Goal: Check status

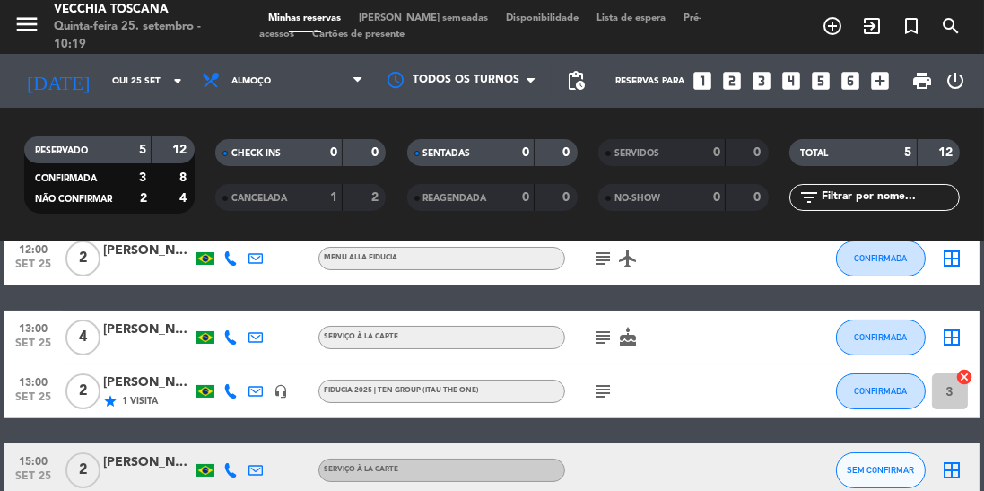
click at [600, 261] on icon "subject" at bounding box center [603, 259] width 22 height 22
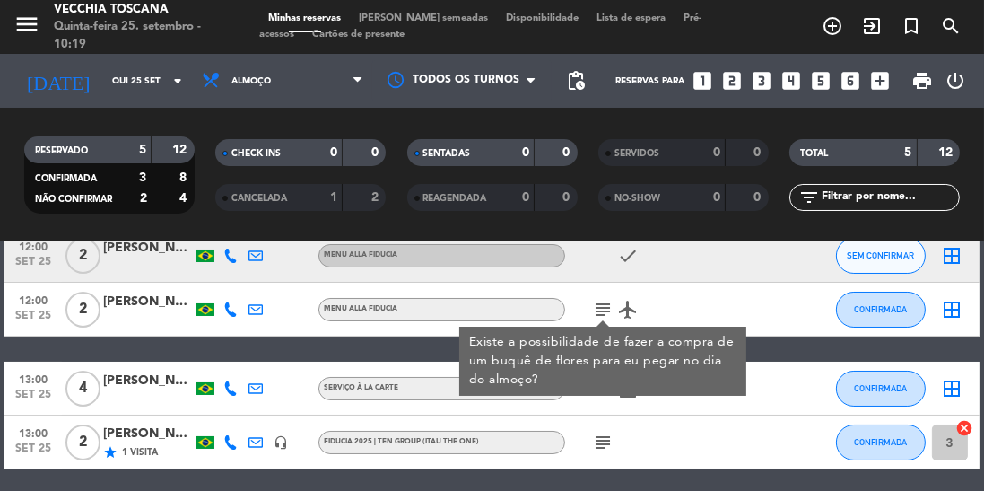
scroll to position [95, 0]
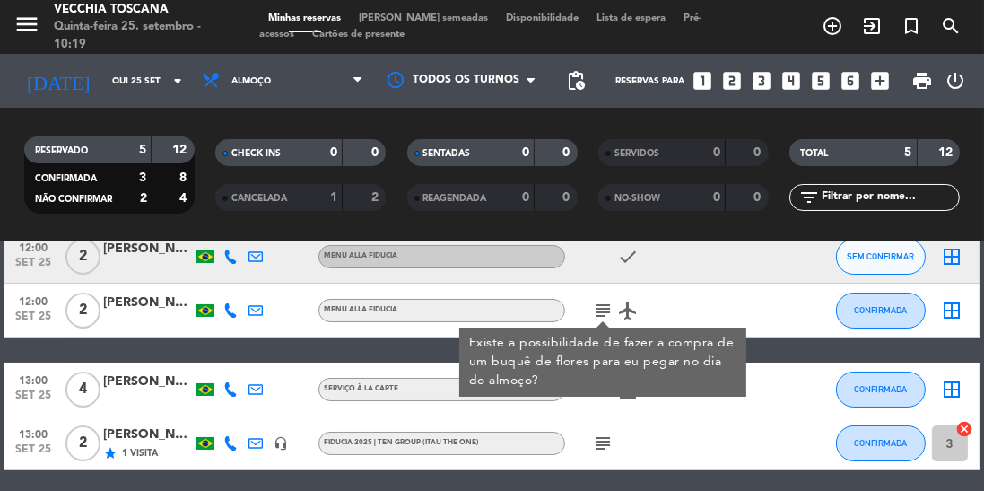
click at [289, 346] on div "12:00 [DATE] 2 [PERSON_NAME] alla Fiducia check SEM CONFIRMAR border_all 12:00 …" at bounding box center [491, 389] width 974 height 319
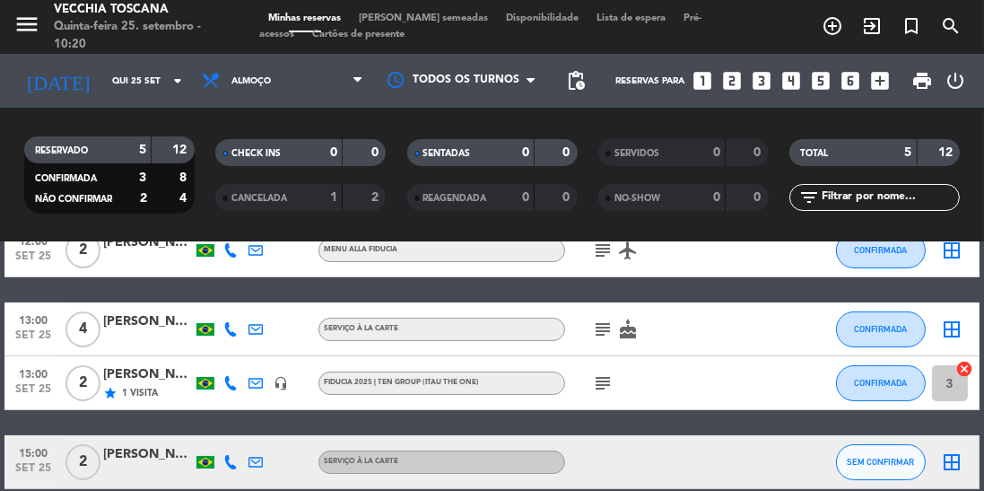
scroll to position [156, 0]
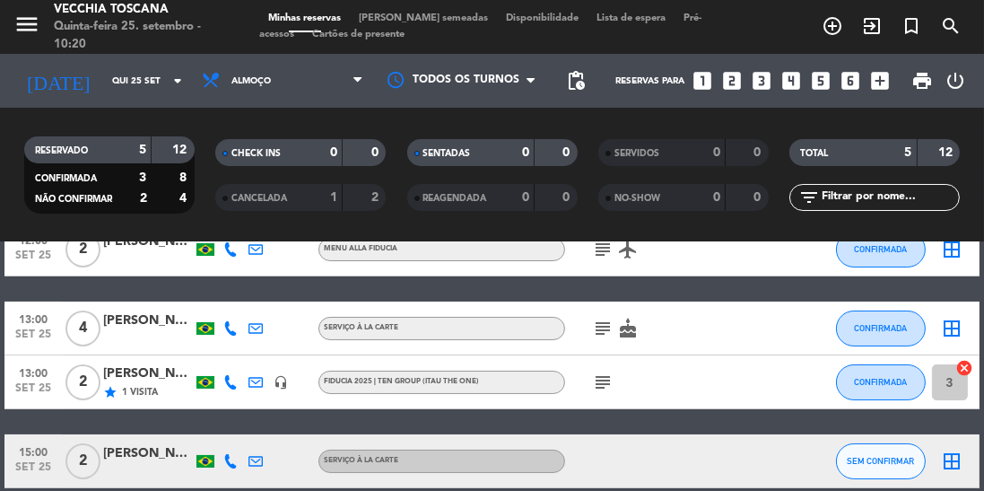
click at [597, 333] on icon "subject" at bounding box center [603, 328] width 22 height 22
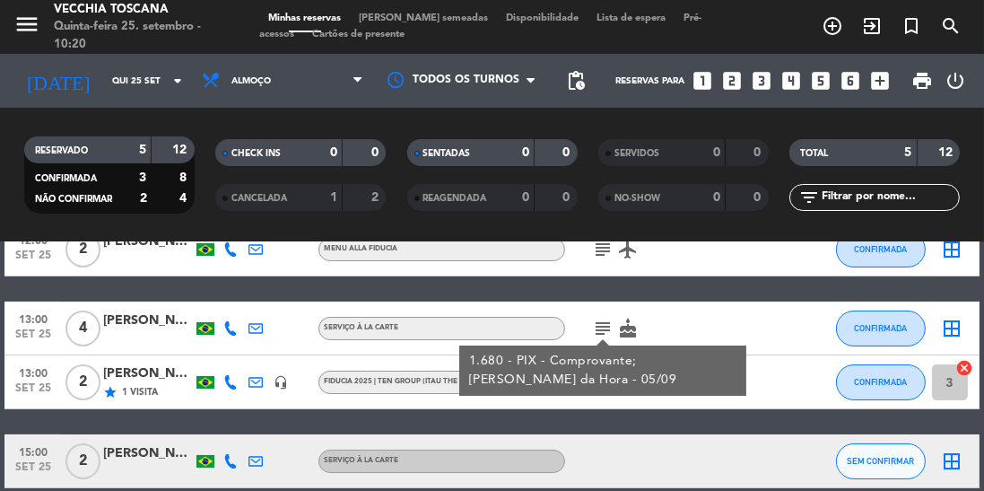
click at [629, 452] on div at bounding box center [640, 460] width 151 height 53
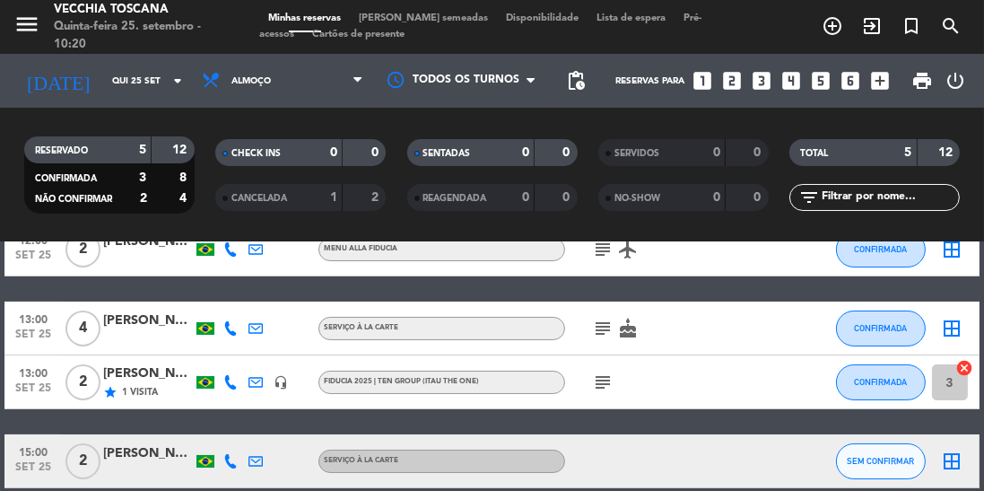
click at [607, 390] on icon "subject" at bounding box center [603, 382] width 22 height 22
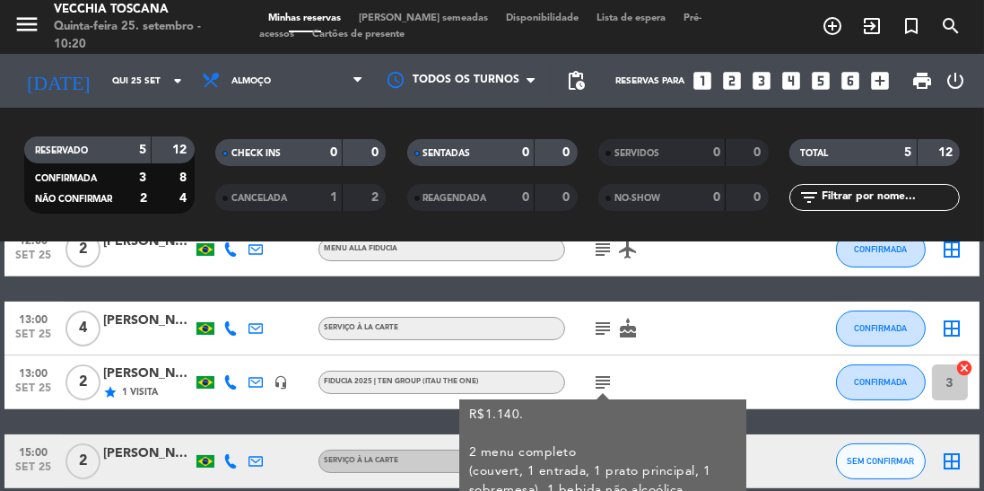
click at [170, 90] on icon "arrow_drop_down" at bounding box center [178, 81] width 22 height 22
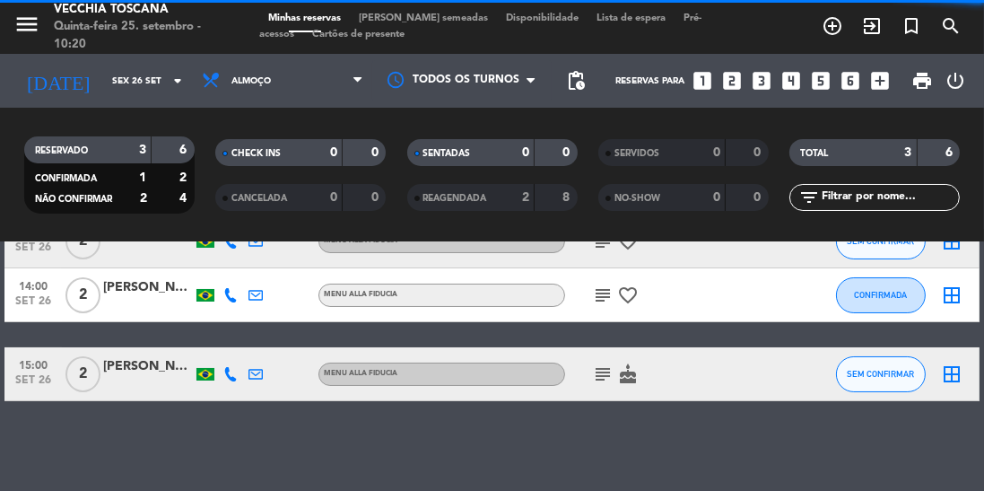
scroll to position [23, 0]
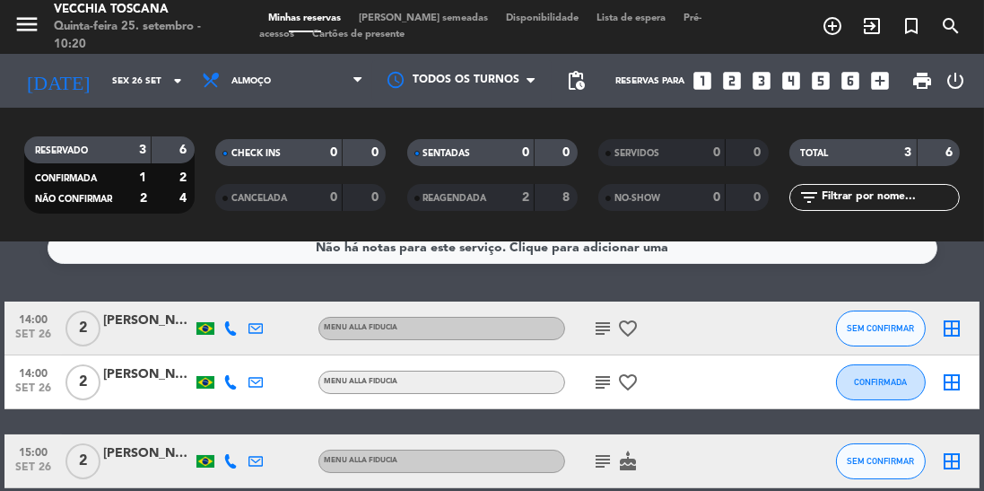
click at [612, 331] on icon "subject" at bounding box center [603, 328] width 22 height 22
click at [602, 384] on icon "subject" at bounding box center [603, 382] width 22 height 22
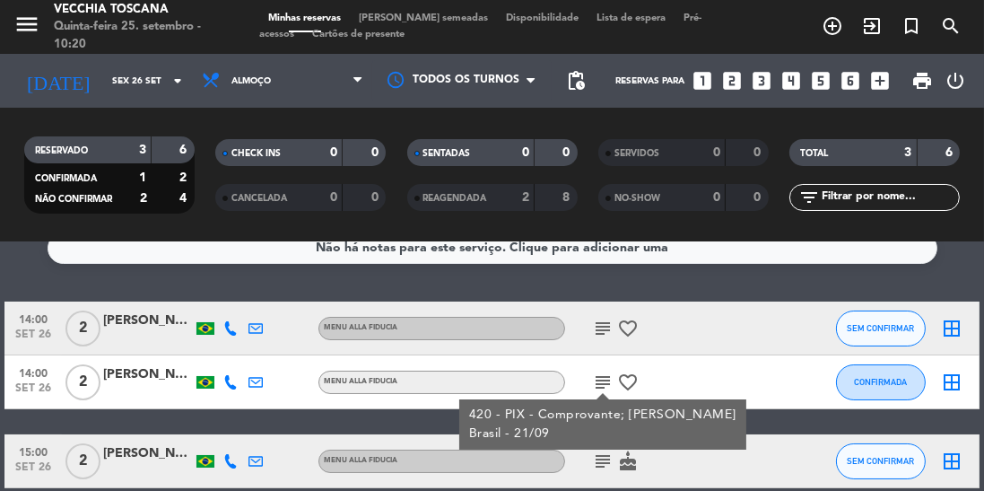
click at [599, 466] on icon "subject" at bounding box center [603, 461] width 22 height 22
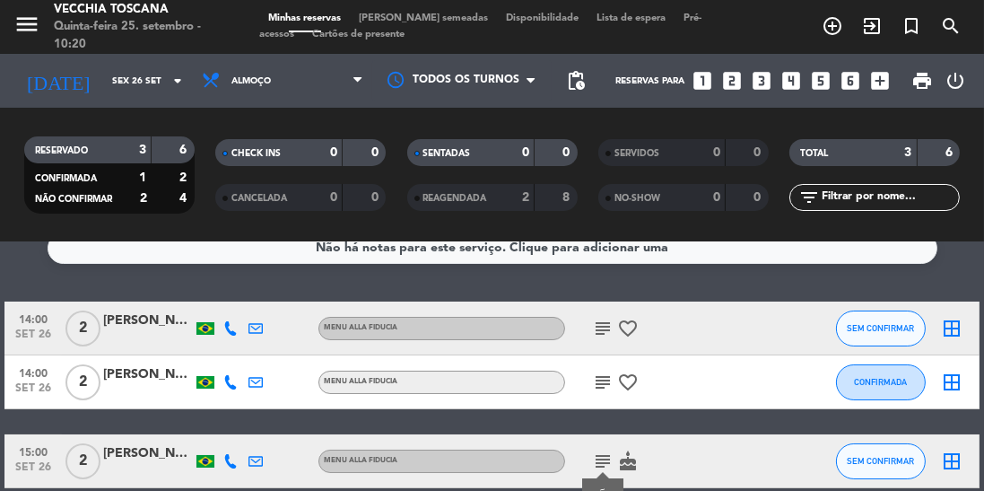
click at [174, 91] on input "Sex 26 set" at bounding box center [169, 81] width 132 height 28
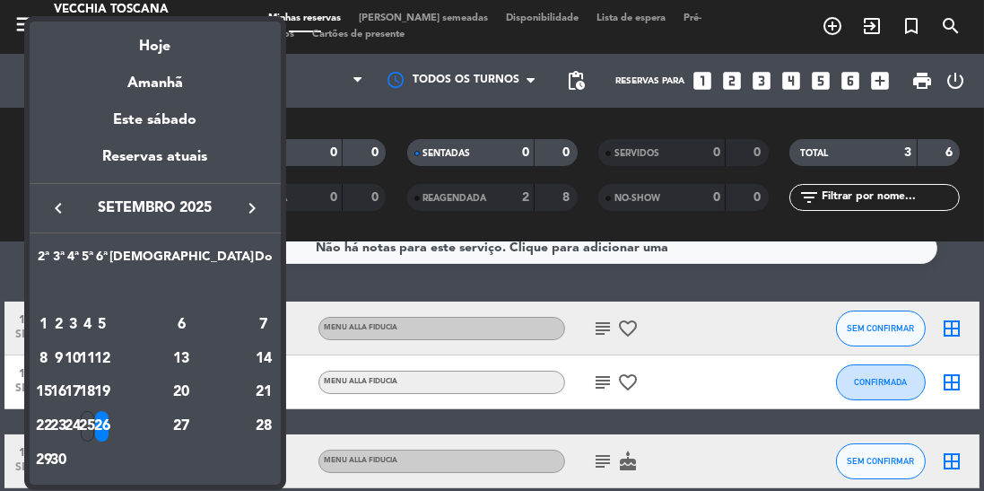
click at [216, 426] on div "27" at bounding box center [182, 426] width 130 height 30
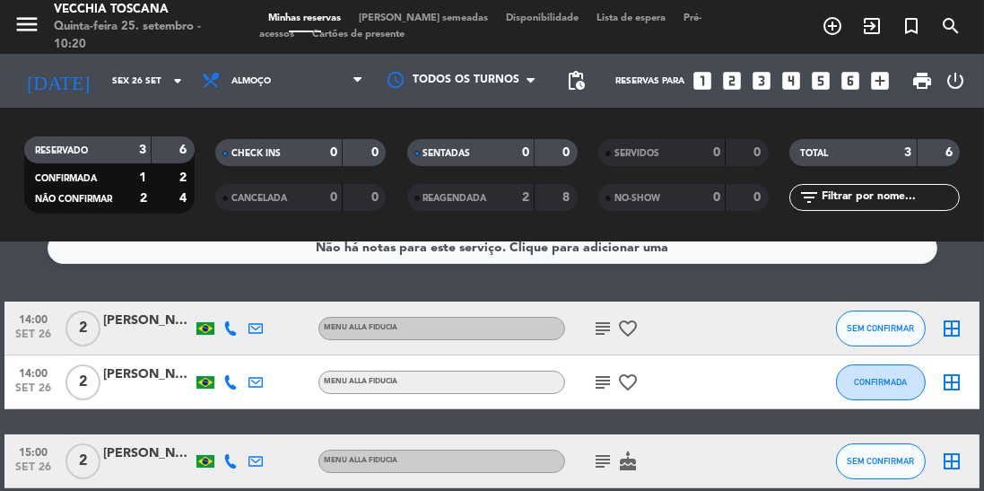
type input "[DATE]"
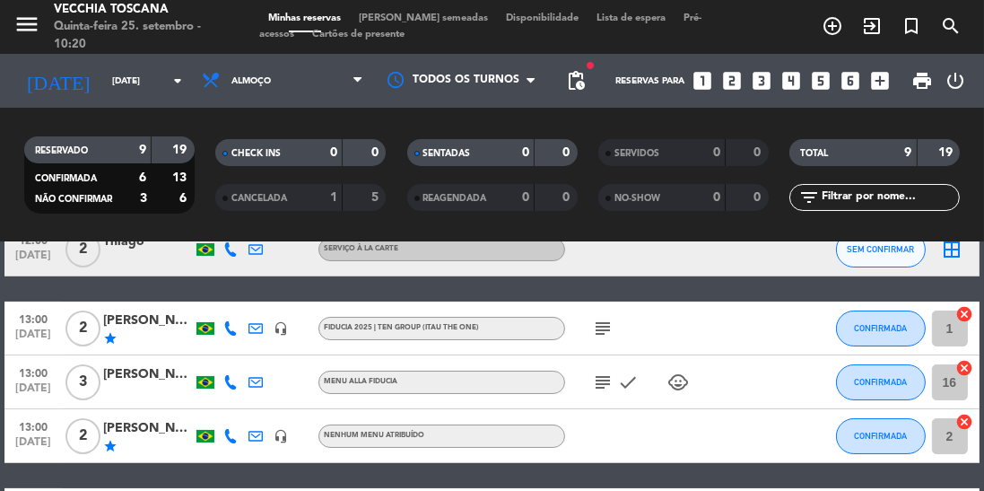
scroll to position [0, 0]
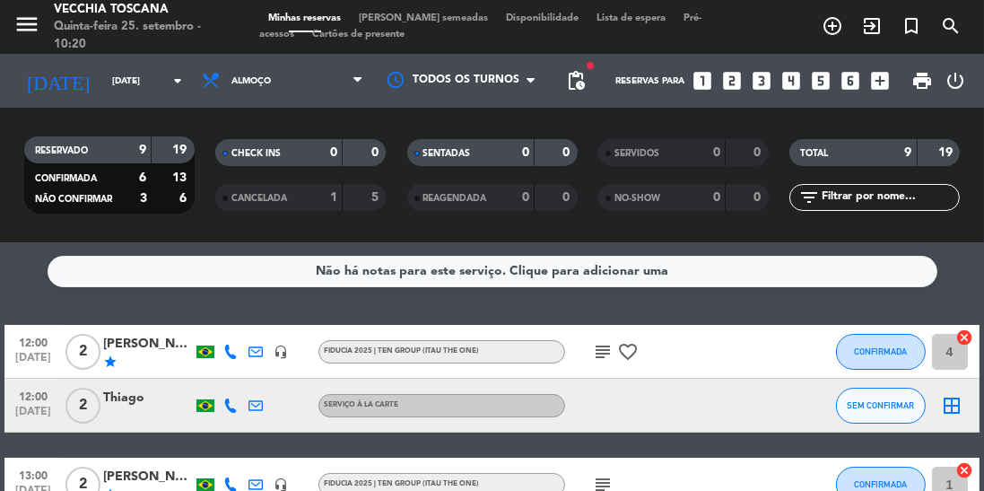
click at [596, 359] on icon "subject" at bounding box center [603, 352] width 22 height 22
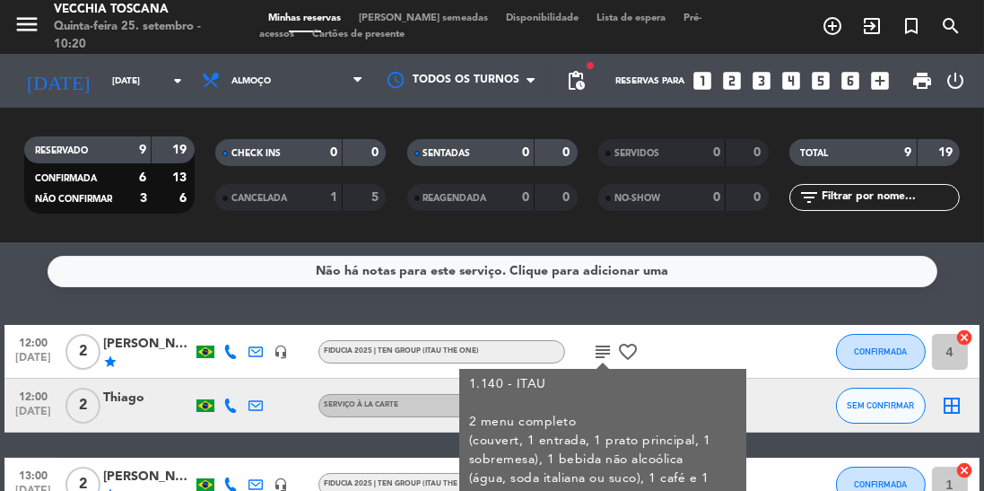
click at [330, 490] on div "13:00 [DATE] 2 [PERSON_NAME] star headset_mic Fiducia 2025 | TEN GROUP (ITAU TH…" at bounding box center [491, 484] width 974 height 54
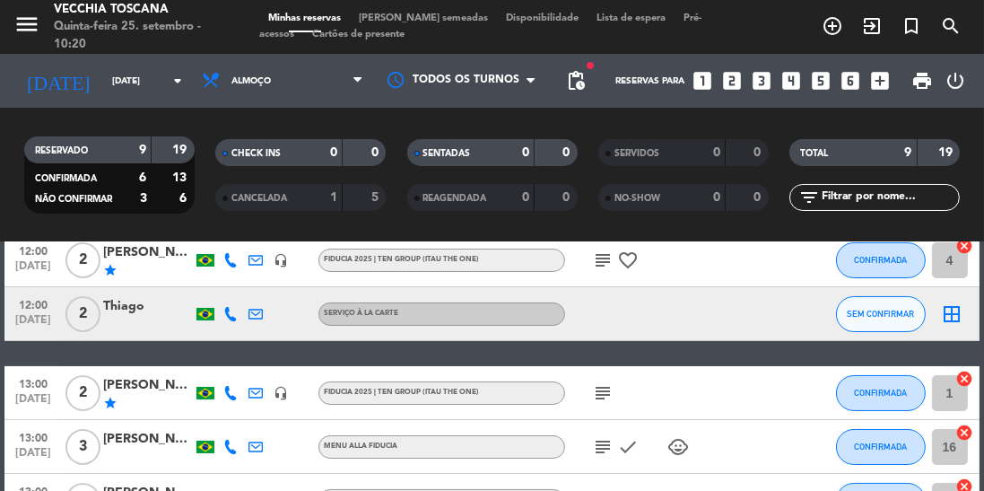
scroll to position [97, 0]
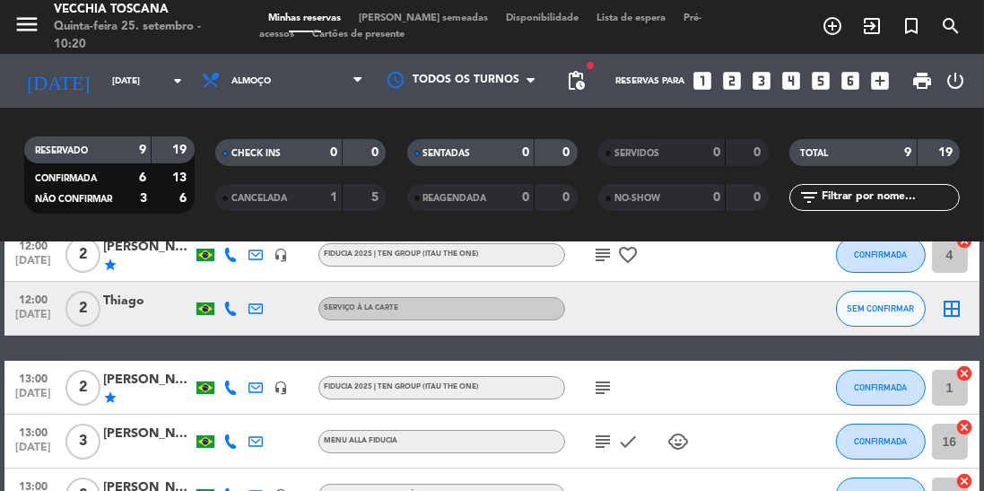
click at [595, 386] on icon "subject" at bounding box center [603, 388] width 22 height 22
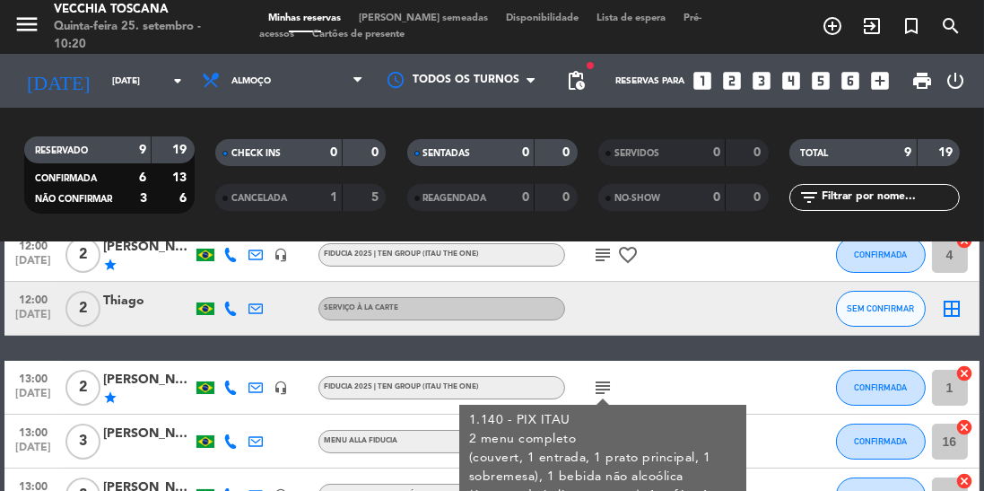
click at [373, 464] on div "13:00 [DATE] 3 [PERSON_NAME] alla Fiducia subject check child_care CONFIRMADA 1…" at bounding box center [491, 441] width 974 height 54
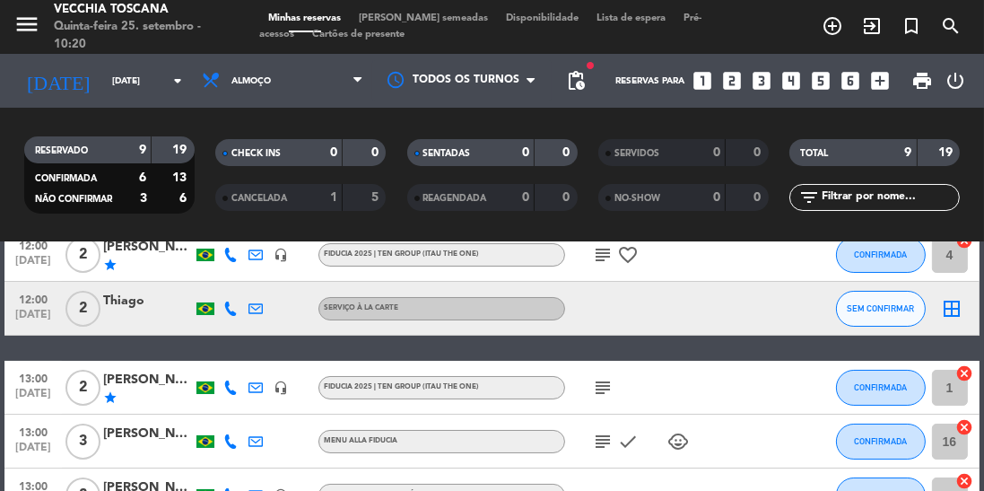
click at [600, 387] on icon "subject" at bounding box center [603, 388] width 22 height 22
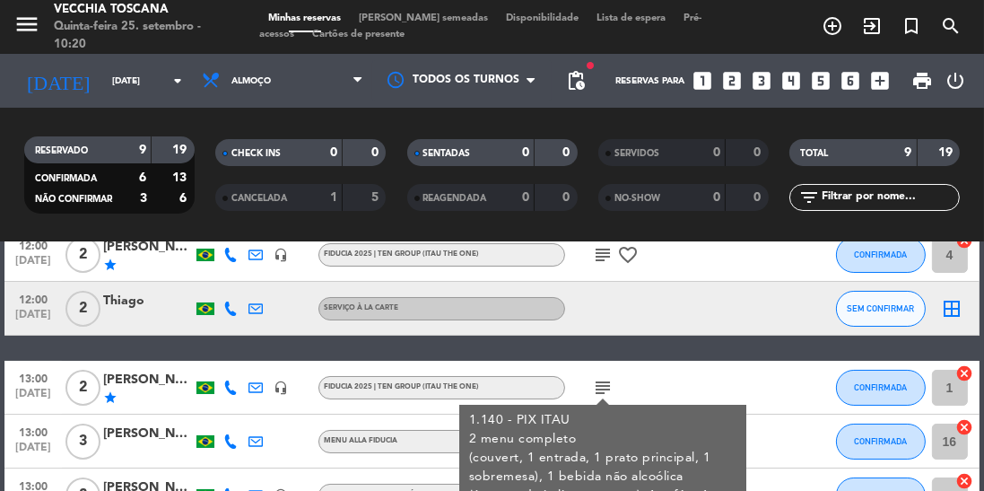
click at [297, 470] on div at bounding box center [305, 494] width 25 height 53
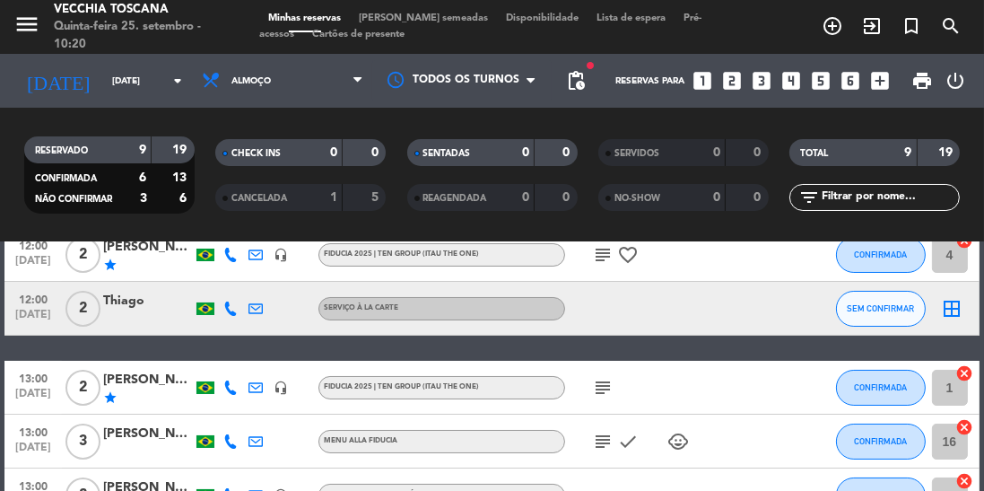
click at [597, 260] on icon "subject" at bounding box center [603, 255] width 22 height 22
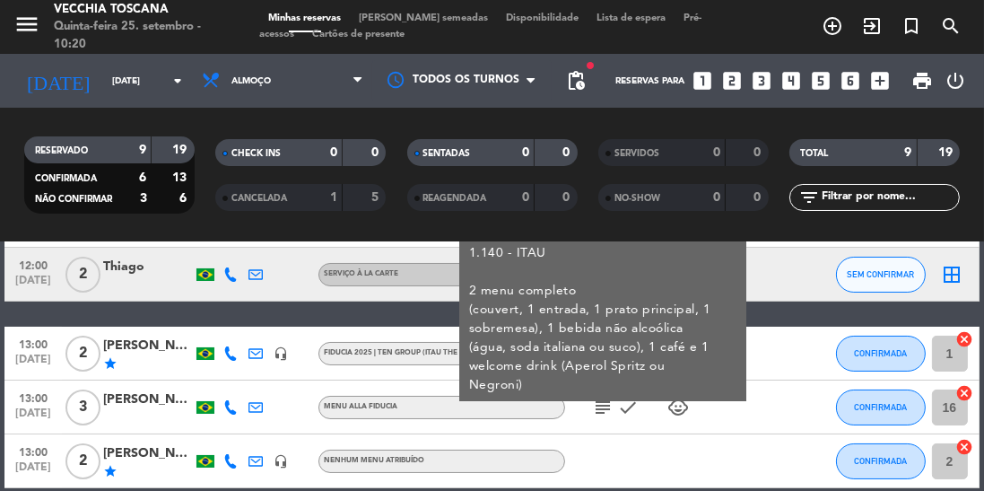
scroll to position [131, 0]
click at [594, 413] on icon "subject" at bounding box center [603, 407] width 22 height 22
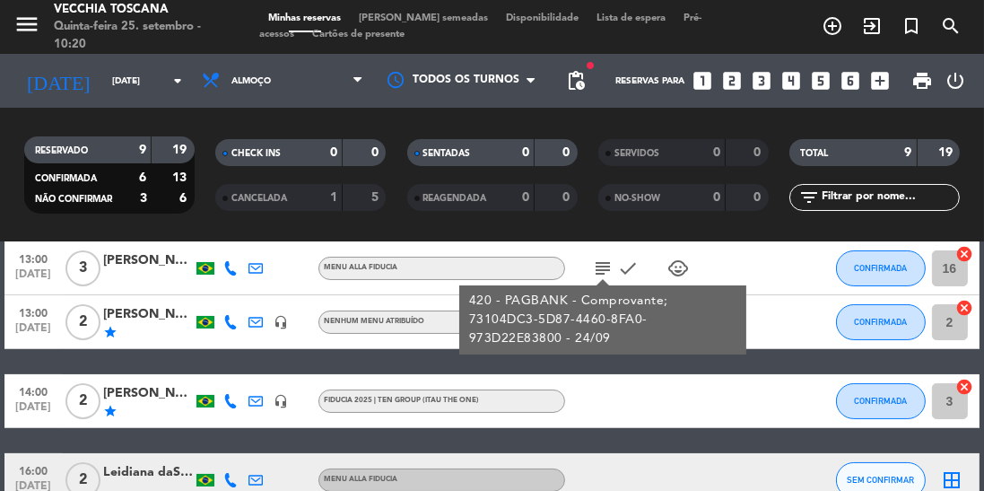
scroll to position [396, 0]
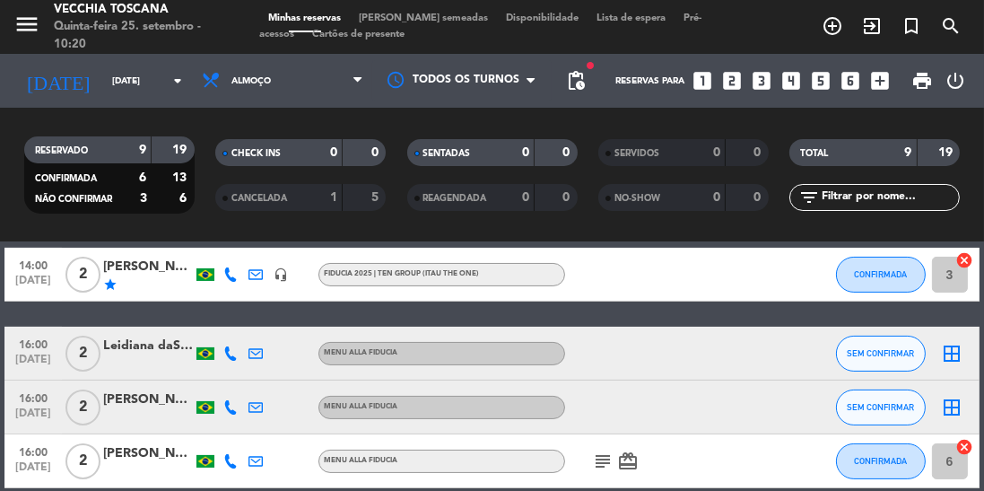
click at [594, 482] on div "subject card_giftcard" at bounding box center [640, 460] width 151 height 53
click at [596, 463] on icon "subject" at bounding box center [603, 461] width 22 height 22
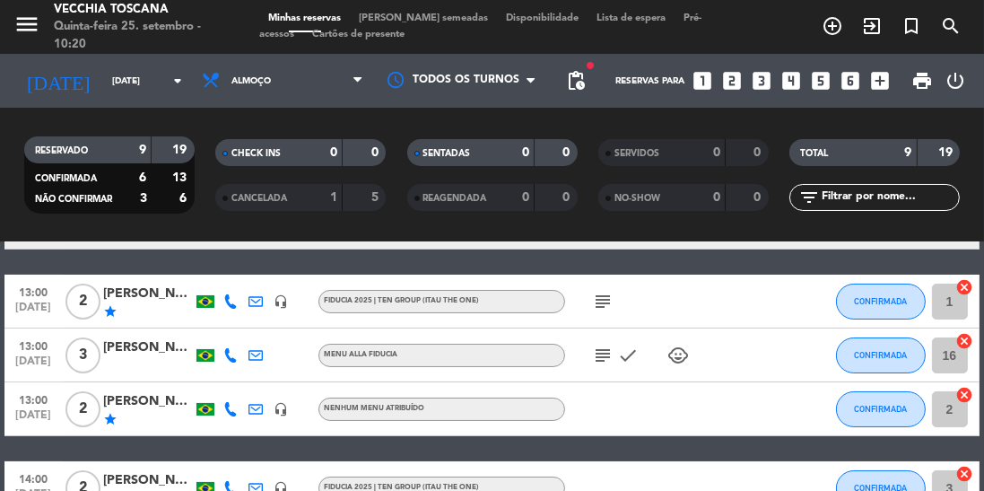
scroll to position [0, 0]
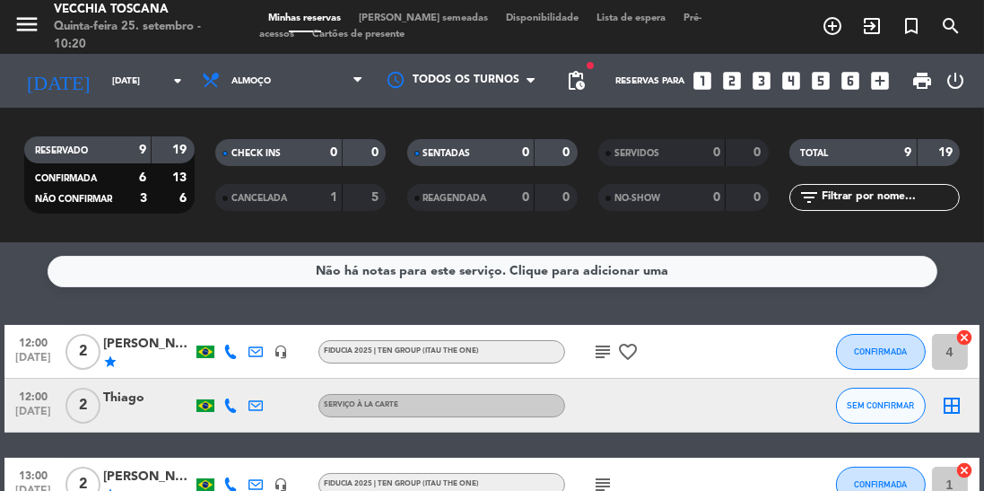
click at [621, 357] on icon "favorite_border" at bounding box center [628, 352] width 22 height 22
click at [594, 355] on icon "subject" at bounding box center [603, 352] width 22 height 22
